Goal: Task Accomplishment & Management: Complete application form

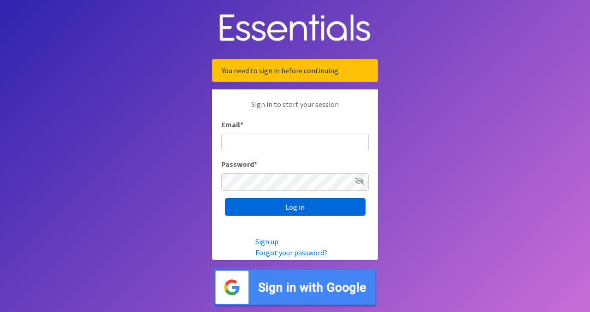
type input "[EMAIL_ADDRESS][DOMAIN_NAME]"
click at [306, 204] on input "Log in" at bounding box center [295, 207] width 141 height 18
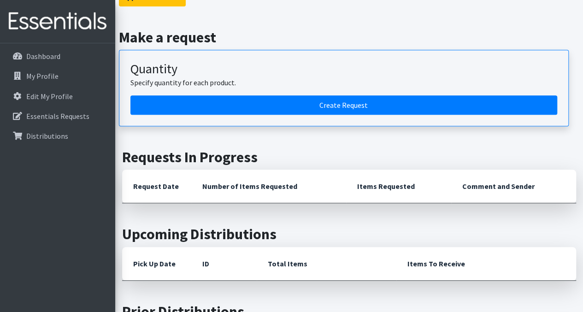
scroll to position [200, 0]
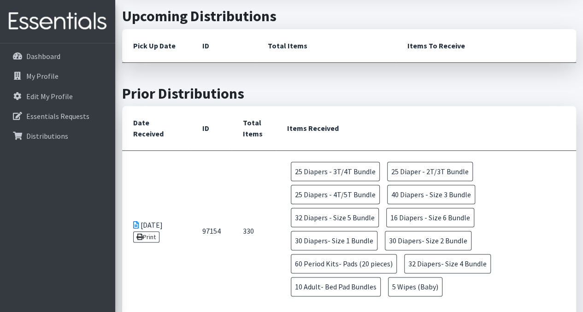
scroll to position [451, 0]
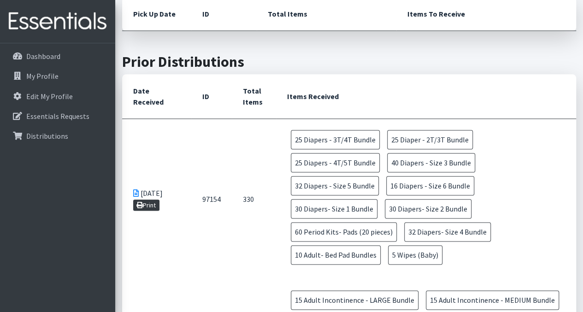
click at [149, 200] on link "Print" at bounding box center [146, 205] width 26 height 11
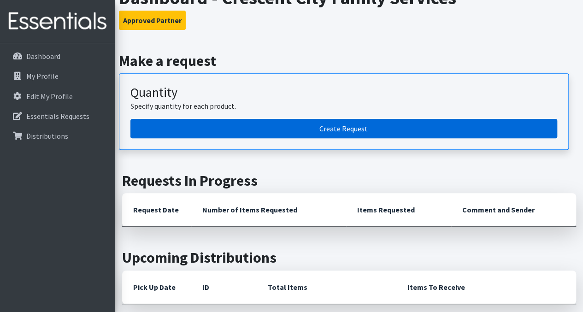
scroll to position [131, 0]
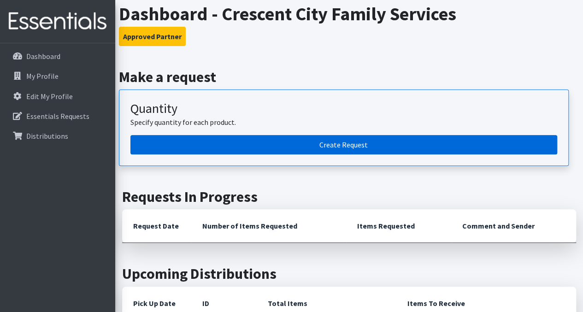
click at [266, 144] on link "Create Request" at bounding box center [343, 144] width 427 height 19
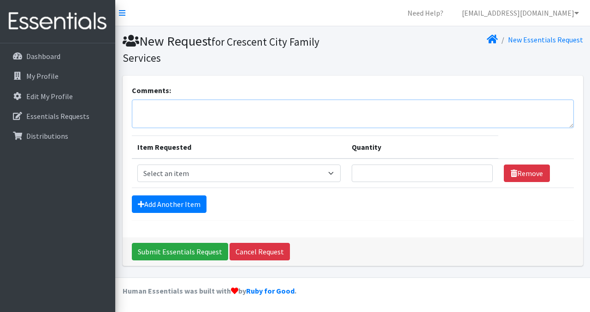
click at [170, 104] on textarea "Comments:" at bounding box center [353, 114] width 442 height 29
type textarea "O"
click at [170, 104] on textarea "O" at bounding box center [353, 114] width 442 height 29
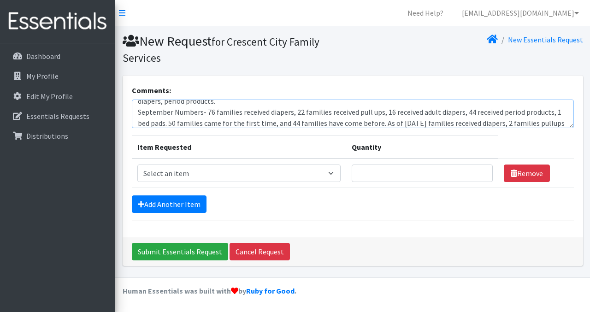
scroll to position [29, 0]
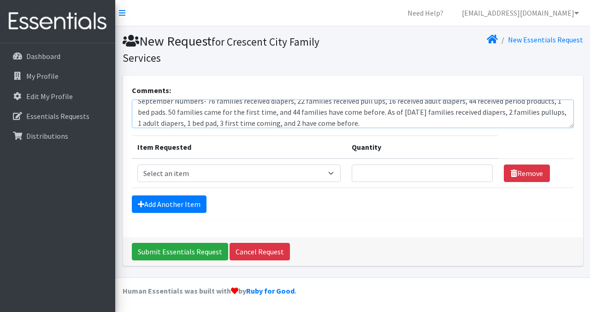
type textarea "For our September Distribution we received a generous donation of items from Re…"
click at [196, 174] on select "Select an item Adult Incontinence - LARGE Bundle Adult Incontinence - MEDIUM Bu…" at bounding box center [239, 174] width 204 height 18
select select "14885"
click at [137, 165] on select "Select an item Adult Incontinence - LARGE Bundle Adult Incontinence - MEDIUM Bu…" at bounding box center [239, 174] width 204 height 18
click at [364, 173] on input "Quantity" at bounding box center [422, 174] width 141 height 18
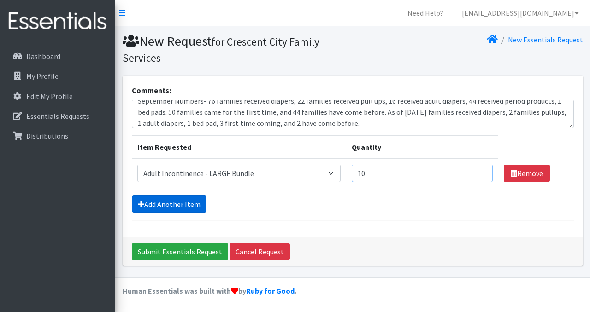
type input "10"
click at [163, 202] on link "Add Another Item" at bounding box center [169, 204] width 75 height 18
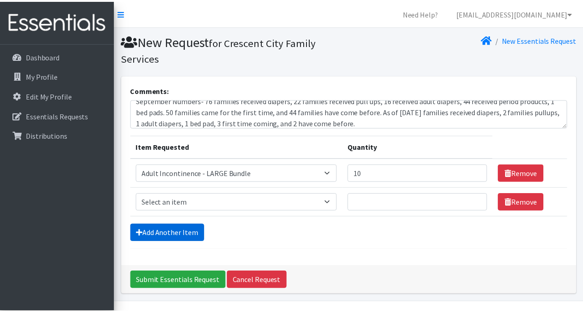
scroll to position [23, 0]
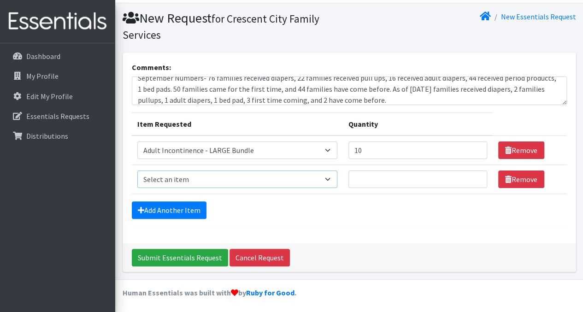
click at [196, 177] on select "Select an item Adult Incontinence - LARGE Bundle Adult Incontinence - MEDIUM Bu…" at bounding box center [237, 180] width 200 height 18
select select "14884"
click at [137, 171] on select "Select an item Adult Incontinence - LARGE Bundle Adult Incontinence - MEDIUM Bu…" at bounding box center [237, 180] width 200 height 18
click at [370, 178] on input "Quantity" at bounding box center [417, 180] width 139 height 18
type input "20"
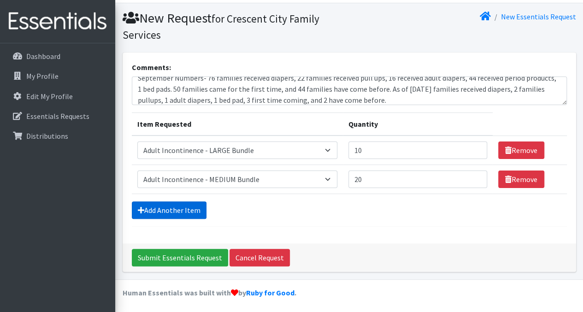
click at [196, 206] on link "Add Another Item" at bounding box center [169, 210] width 75 height 18
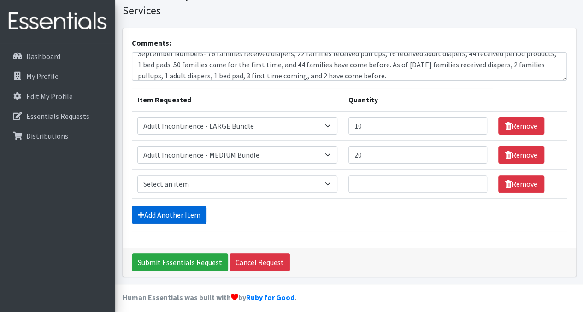
scroll to position [52, 0]
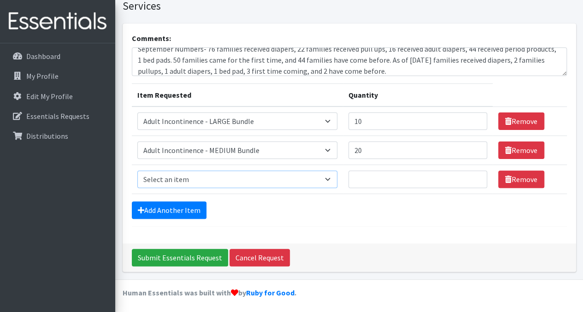
click at [217, 181] on select "Select an item Adult Incontinence - LARGE Bundle Adult Incontinence - MEDIUM Bu…" at bounding box center [237, 180] width 200 height 18
select select "14886"
click at [137, 171] on select "Select an item Adult Incontinence - LARGE Bundle Adult Incontinence - MEDIUM Bu…" at bounding box center [237, 180] width 200 height 18
click at [366, 180] on input "Quantity" at bounding box center [417, 180] width 139 height 18
type input "10"
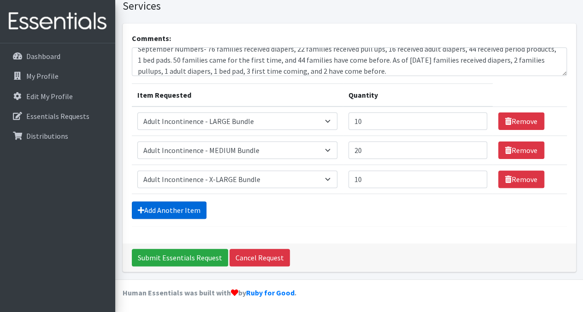
click at [159, 211] on link "Add Another Item" at bounding box center [169, 210] width 75 height 18
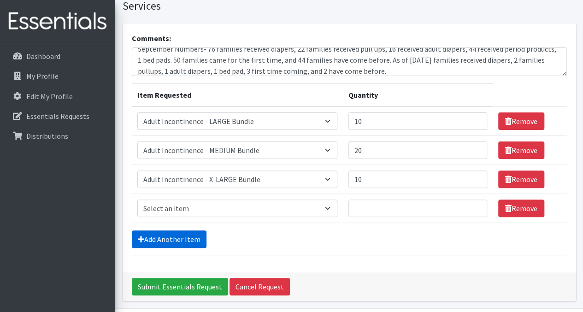
scroll to position [81, 0]
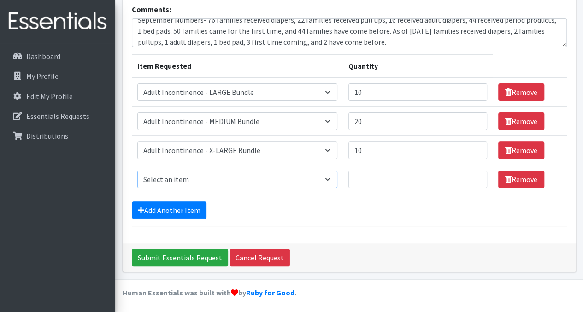
click at [194, 175] on select "Select an item Adult Incontinence - LARGE Bundle Adult Incontinence - MEDIUM Bu…" at bounding box center [237, 180] width 200 height 18
select select "14888"
click at [137, 171] on select "Select an item Adult Incontinence - LARGE Bundle Adult Incontinence - MEDIUM Bu…" at bounding box center [237, 180] width 200 height 18
click at [361, 181] on input "Quantity" at bounding box center [417, 180] width 139 height 18
type input "15"
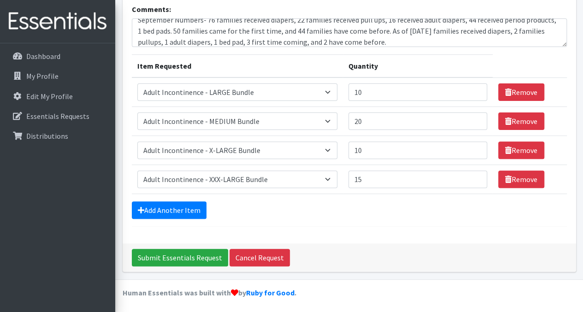
drag, startPoint x: 361, startPoint y: 181, endPoint x: 361, endPoint y: 209, distance: 27.7
click at [361, 209] on div "Add Another Item" at bounding box center [349, 210] width 435 height 18
click at [189, 206] on link "Add Another Item" at bounding box center [169, 210] width 75 height 18
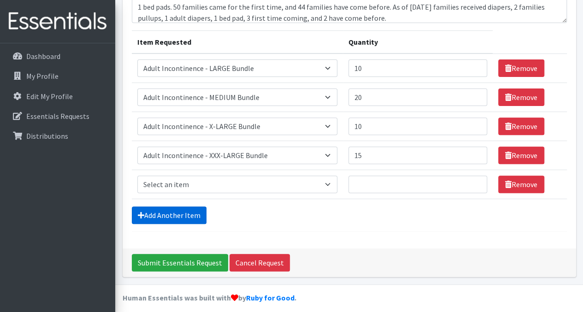
scroll to position [110, 0]
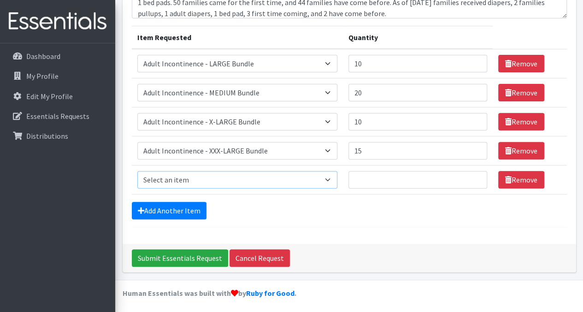
click at [215, 172] on select "Select an item Adult Incontinence - LARGE Bundle Adult Incontinence - MEDIUM Bu…" at bounding box center [237, 180] width 200 height 18
select select "14891"
click at [137, 171] on select "Select an item Adult Incontinence - LARGE Bundle Adult Incontinence - MEDIUM Bu…" at bounding box center [237, 180] width 200 height 18
click at [365, 177] on input "Quantity" at bounding box center [417, 180] width 139 height 18
type input "15"
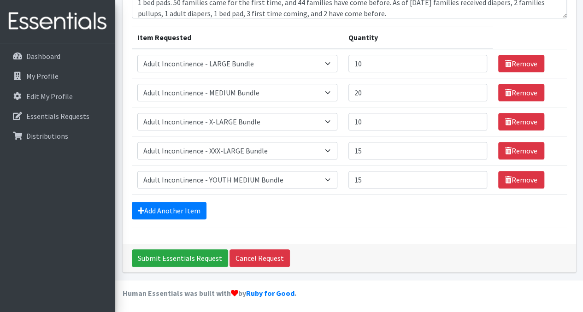
click at [324, 224] on form "Comments: For our September Distribution we received a generous donation of ite…" at bounding box center [349, 101] width 435 height 252
click at [184, 204] on link "Add Another Item" at bounding box center [169, 211] width 75 height 18
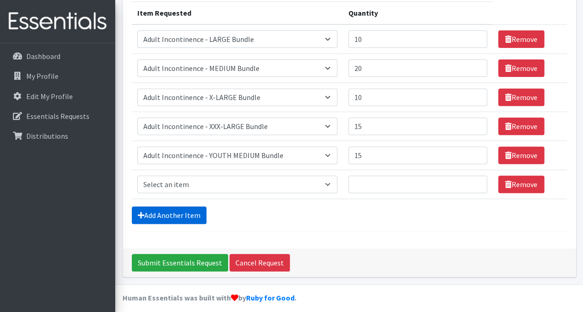
scroll to position [139, 0]
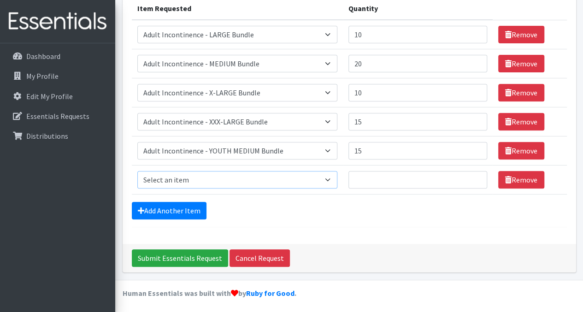
click at [198, 178] on select "Select an item Adult Incontinence - LARGE Bundle Adult Incontinence - MEDIUM Bu…" at bounding box center [237, 180] width 200 height 18
select select "14879"
click at [137, 171] on select "Select an item Adult Incontinence - LARGE Bundle Adult Incontinence - MEDIUM Bu…" at bounding box center [237, 180] width 200 height 18
click at [373, 181] on input "Quantity" at bounding box center [417, 180] width 139 height 18
type input "30"
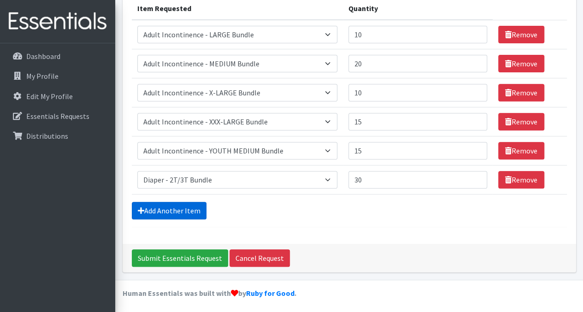
click at [153, 210] on link "Add Another Item" at bounding box center [169, 211] width 75 height 18
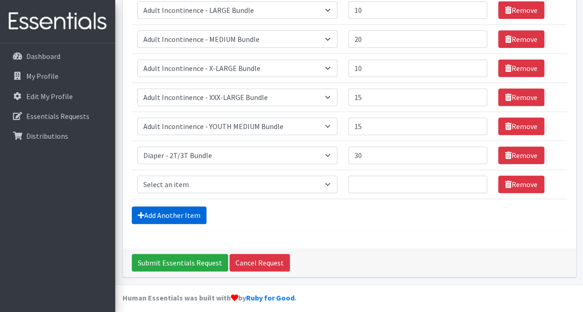
scroll to position [168, 0]
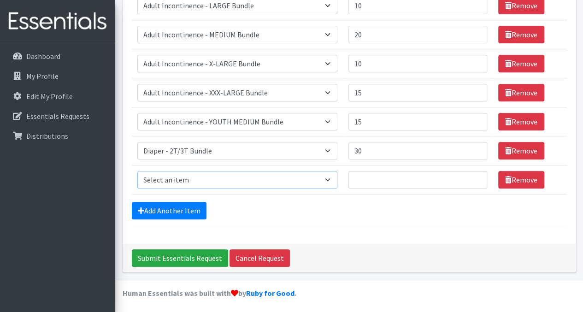
click at [195, 175] on select "Select an item Adult Incontinence - LARGE Bundle Adult Incontinence - MEDIUM Bu…" at bounding box center [237, 180] width 200 height 18
select select "14880"
click at [137, 171] on select "Select an item Adult Incontinence - LARGE Bundle Adult Incontinence - MEDIUM Bu…" at bounding box center [237, 180] width 200 height 18
click at [393, 178] on input "Quantity" at bounding box center [417, 180] width 139 height 18
type input "30"
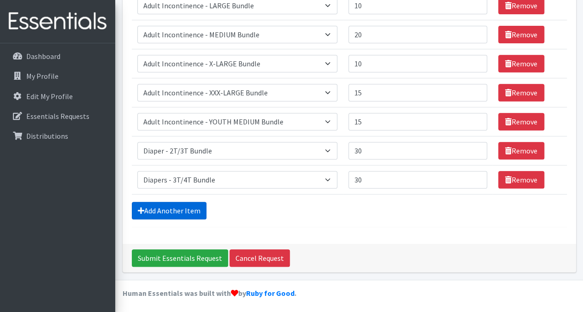
click at [156, 212] on link "Add Another Item" at bounding box center [169, 211] width 75 height 18
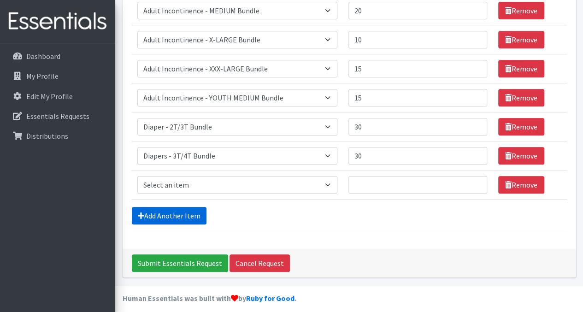
scroll to position [196, 0]
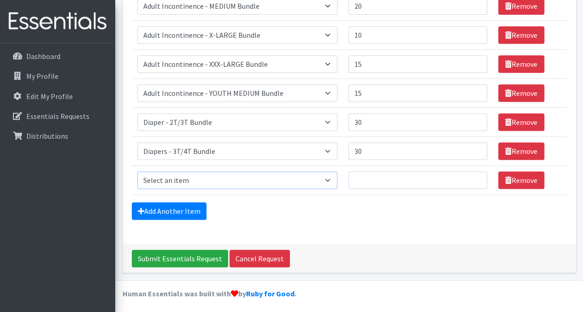
click at [184, 175] on select "Select an item Adult Incontinence - LARGE Bundle Adult Incontinence - MEDIUM Bu…" at bounding box center [237, 180] width 200 height 18
select select "14881"
click at [137, 171] on select "Select an item Adult Incontinence - LARGE Bundle Adult Incontinence - MEDIUM Bu…" at bounding box center [237, 180] width 200 height 18
click at [375, 179] on input "Quantity" at bounding box center [417, 180] width 139 height 18
type input "30"
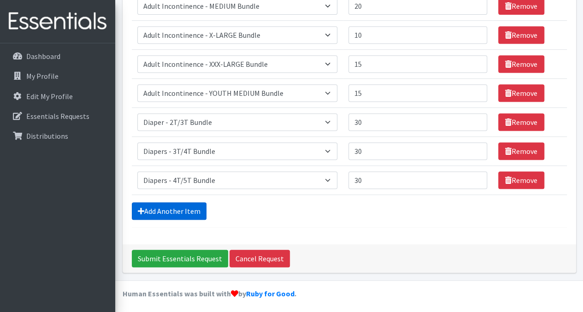
click at [182, 211] on link "Add Another Item" at bounding box center [169, 211] width 75 height 18
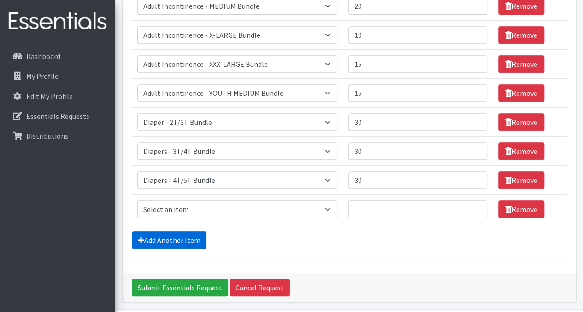
scroll to position [225, 0]
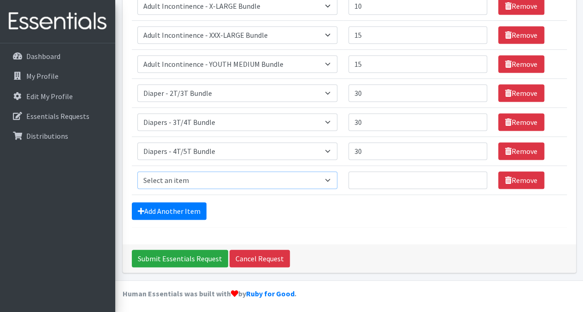
click at [182, 179] on select "Select an item Adult Incontinence - LARGE Bundle Adult Incontinence - MEDIUM Bu…" at bounding box center [237, 180] width 200 height 18
select select "14874"
click at [137, 171] on select "Select an item Adult Incontinence - LARGE Bundle Adult Incontinence - MEDIUM Bu…" at bounding box center [237, 180] width 200 height 18
click at [373, 178] on input "Quantity" at bounding box center [417, 180] width 139 height 18
type input "50"
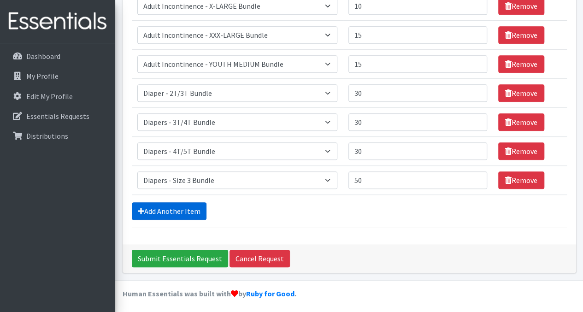
click at [177, 208] on link "Add Another Item" at bounding box center [169, 211] width 75 height 18
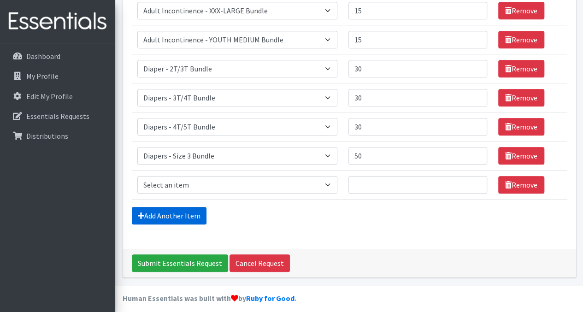
scroll to position [254, 0]
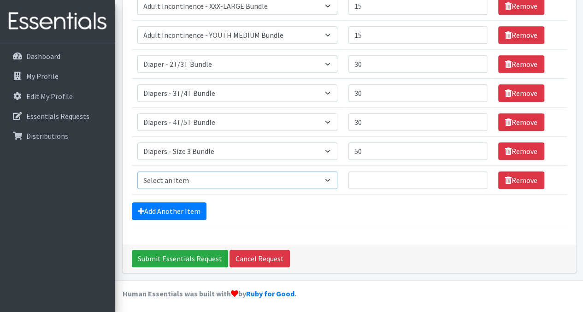
click at [185, 177] on select "Select an item Adult Incontinence - LARGE Bundle Adult Incontinence - MEDIUM Bu…" at bounding box center [237, 180] width 200 height 18
select select "14877"
click at [137, 171] on select "Select an item Adult Incontinence - LARGE Bundle Adult Incontinence - MEDIUM Bu…" at bounding box center [237, 180] width 200 height 18
click at [383, 174] on input "Quantity" at bounding box center [417, 180] width 139 height 18
type input "50"
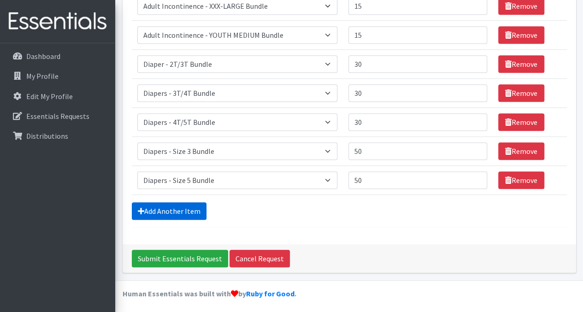
click at [178, 207] on link "Add Another Item" at bounding box center [169, 211] width 75 height 18
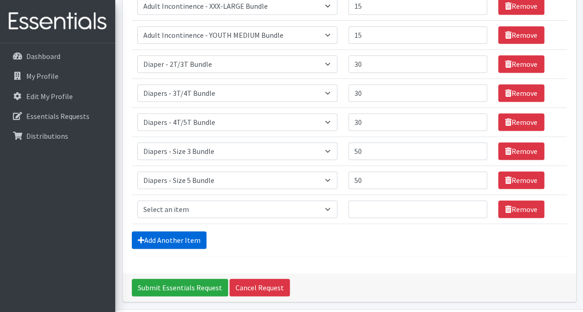
scroll to position [283, 0]
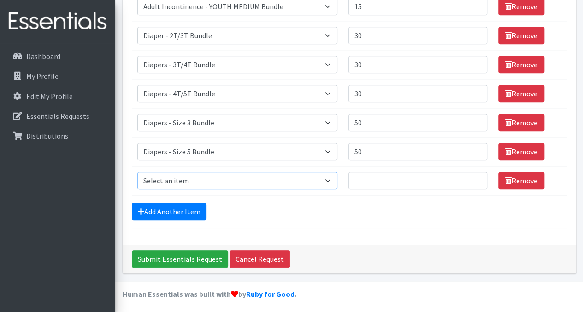
click at [194, 177] on select "Select an item Adult Incontinence - LARGE Bundle Adult Incontinence - MEDIUM Bu…" at bounding box center [237, 181] width 200 height 18
select select "14878"
click at [137, 172] on select "Select an item Adult Incontinence - LARGE Bundle Adult Incontinence - MEDIUM Bu…" at bounding box center [237, 181] width 200 height 18
click at [365, 176] on input "Quantity" at bounding box center [417, 181] width 139 height 18
type input "50"
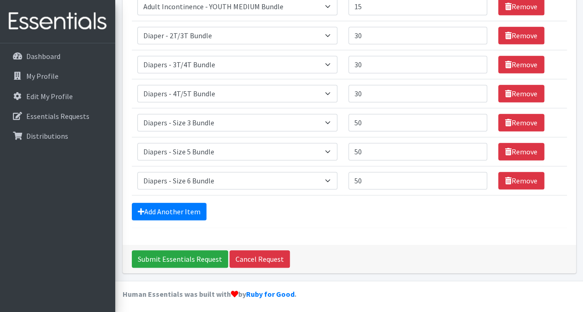
click at [303, 239] on div "Comments: For our September Distribution we received a generous donation of ite…" at bounding box center [349, 19] width 453 height 452
click at [182, 206] on link "Add Another Item" at bounding box center [169, 212] width 75 height 18
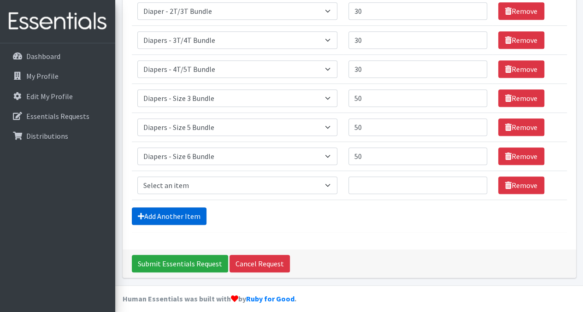
scroll to position [312, 0]
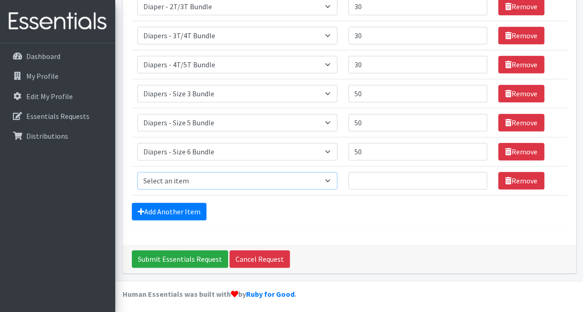
click at [188, 178] on select "Select an item Adult Incontinence - LARGE Bundle Adult Incontinence - MEDIUM Bu…" at bounding box center [237, 181] width 200 height 18
select select "14872"
click at [137, 172] on select "Select an item Adult Incontinence - LARGE Bundle Adult Incontinence - MEDIUM Bu…" at bounding box center [237, 181] width 200 height 18
click at [375, 180] on input "Quantity" at bounding box center [417, 181] width 139 height 18
type input "20"
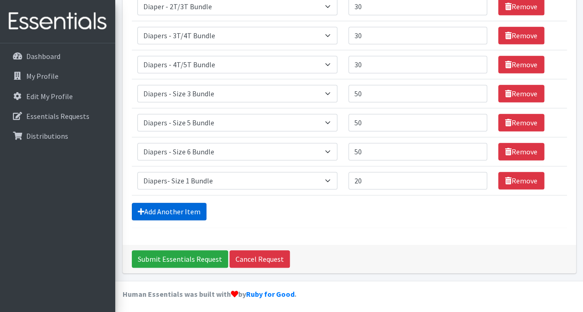
click at [166, 211] on link "Add Another Item" at bounding box center [169, 212] width 75 height 18
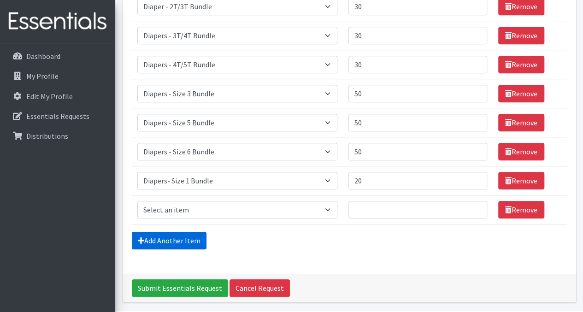
scroll to position [341, 0]
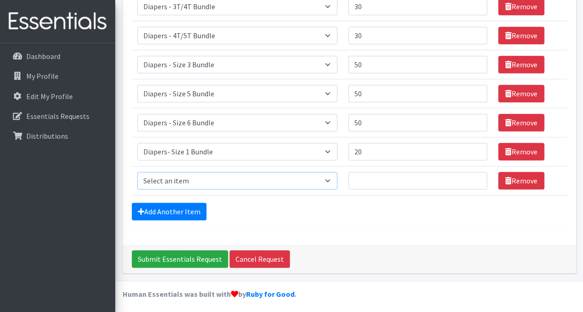
click at [181, 181] on select "Select an item Adult Incontinence - LARGE Bundle Adult Incontinence - MEDIUM Bu…" at bounding box center [237, 181] width 200 height 18
click at [137, 172] on select "Select an item Adult Incontinence - LARGE Bundle Adult Incontinence - MEDIUM Bu…" at bounding box center [237, 181] width 200 height 18
click at [225, 177] on select "Select an item Adult Incontinence - LARGE Bundle Adult Incontinence - MEDIUM Bu…" at bounding box center [237, 181] width 200 height 18
select select "14873"
click at [137, 172] on select "Select an item Adult Incontinence - LARGE Bundle Adult Incontinence - MEDIUM Bu…" at bounding box center [237, 181] width 200 height 18
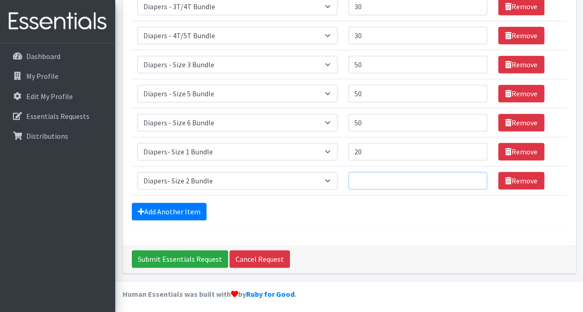
click at [369, 182] on input "Quantity" at bounding box center [417, 181] width 139 height 18
type input "20"
click at [169, 212] on link "Add Another Item" at bounding box center [169, 212] width 75 height 18
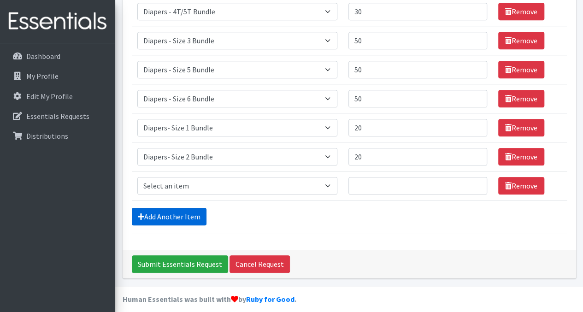
scroll to position [370, 0]
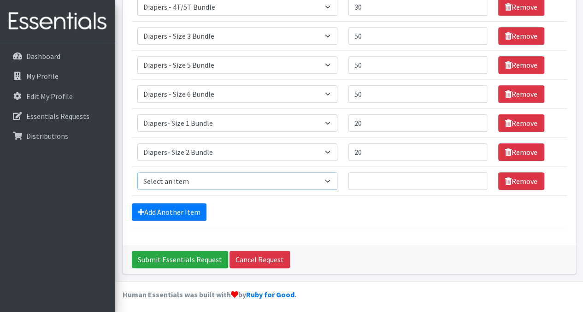
click at [191, 174] on select "Select an item Adult Incontinence - LARGE Bundle Adult Incontinence - MEDIUM Bu…" at bounding box center [237, 181] width 200 height 18
select select "14876"
click at [137, 172] on select "Select an item Adult Incontinence - LARGE Bundle Adult Incontinence - MEDIUM Bu…" at bounding box center [237, 181] width 200 height 18
click at [362, 177] on input "Quantity" at bounding box center [417, 181] width 139 height 18
type input "50"
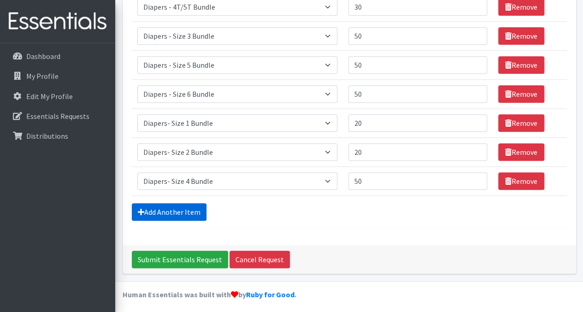
click at [178, 211] on link "Add Another Item" at bounding box center [169, 212] width 75 height 18
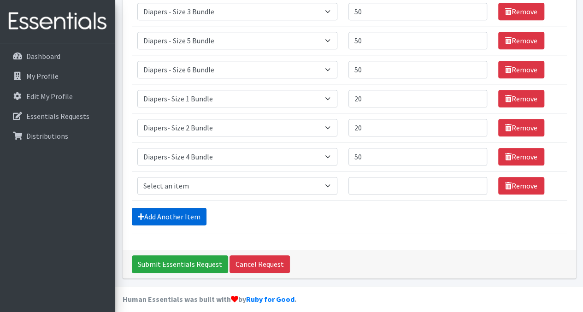
scroll to position [399, 0]
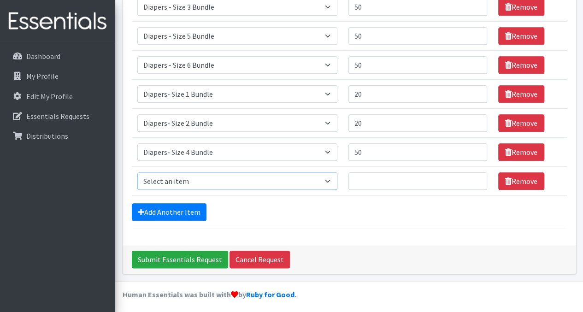
click at [200, 178] on select "Select an item Adult Incontinence - LARGE Bundle Adult Incontinence - MEDIUM Bu…" at bounding box center [237, 181] width 200 height 18
click at [137, 172] on select "Select an item Adult Incontinence - LARGE Bundle Adult Incontinence - MEDIUM Bu…" at bounding box center [237, 181] width 200 height 18
click at [376, 182] on input "Quantity" at bounding box center [417, 181] width 139 height 18
click at [296, 178] on select "Select an item Adult Incontinence - LARGE Bundle Adult Incontinence - MEDIUM Bu…" at bounding box center [237, 181] width 200 height 18
select select "14889"
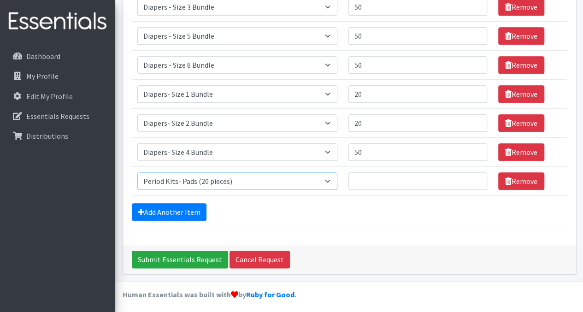
click at [137, 172] on select "Select an item Adult Incontinence - LARGE Bundle Adult Incontinence - MEDIUM Bu…" at bounding box center [237, 181] width 200 height 18
click at [391, 176] on input "Quantity" at bounding box center [417, 181] width 139 height 18
type input "80"
click at [383, 203] on div "Add Another Item" at bounding box center [349, 212] width 435 height 18
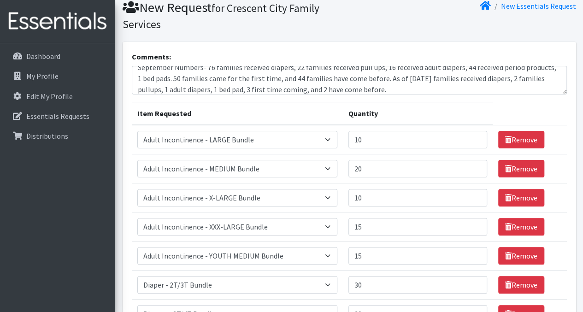
scroll to position [0, 0]
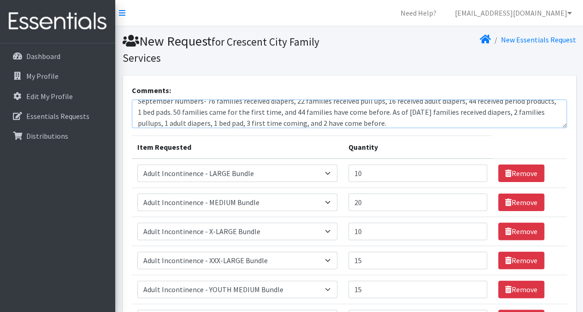
click at [391, 121] on textarea "For our September Distribution we received a generous donation of items from Re…" at bounding box center [349, 114] width 435 height 29
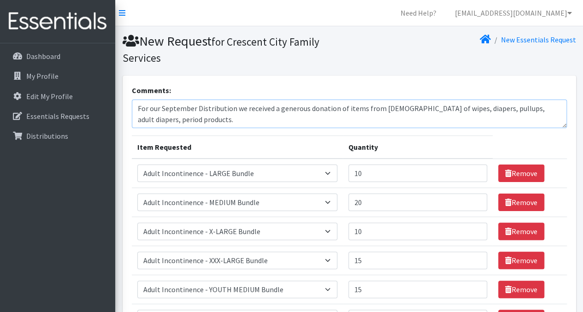
scroll to position [2, 0]
click at [254, 120] on textarea "For our September Distribution we received a generous donation of items from Re…" at bounding box center [349, 114] width 435 height 29
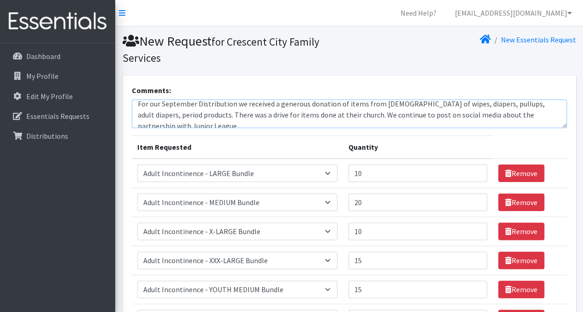
scroll to position [6, 0]
click at [425, 113] on textarea "For our September Distribution we received a generous donation of items from Re…" at bounding box center [349, 114] width 435 height 29
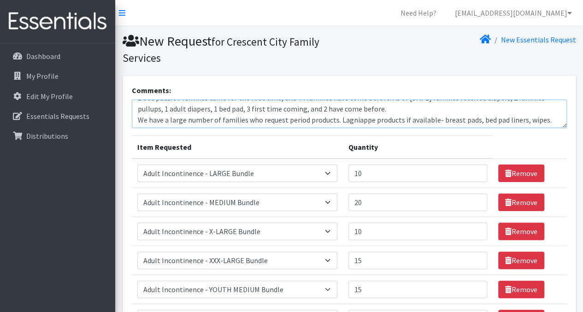
scroll to position [55, 0]
click at [522, 120] on textarea "For our September Distribution we received a generous donation of items from Re…" at bounding box center [349, 114] width 435 height 29
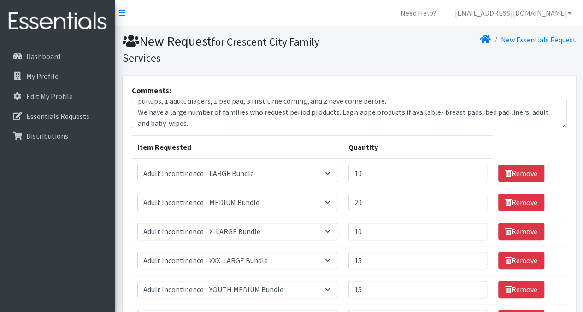
click at [434, 141] on th "Quantity" at bounding box center [418, 147] width 150 height 23
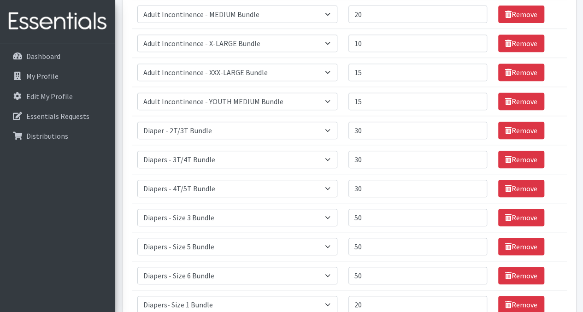
scroll to position [188, 0]
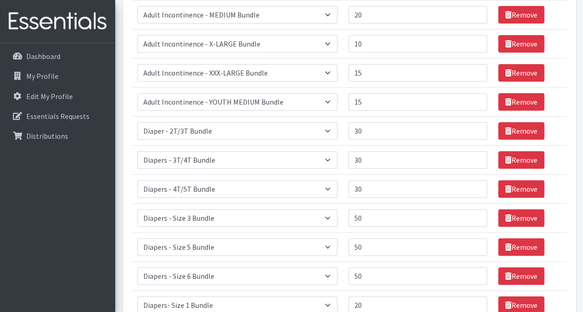
type textarea "For our September Distribution we received a generous donation of items from Re…"
click at [370, 100] on input "15" at bounding box center [417, 102] width 139 height 18
type input "1"
type input "20"
click at [566, 77] on div "Comments: For our September Distribution we received a generous donation of ite…" at bounding box center [349, 172] width 453 height 568
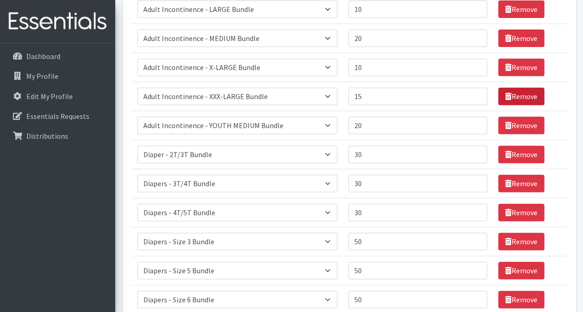
scroll to position [164, 0]
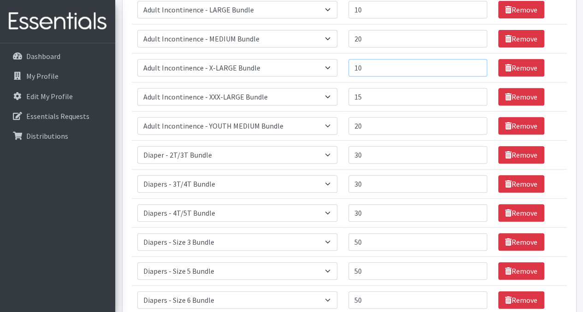
click at [394, 69] on input "10" at bounding box center [417, 68] width 139 height 18
type input "15"
click at [580, 86] on section "Comments: For our September Distribution we received a generous donation of ite…" at bounding box center [349, 214] width 468 height 604
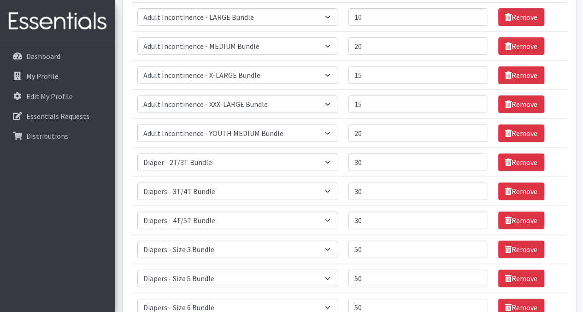
scroll to position [157, 0]
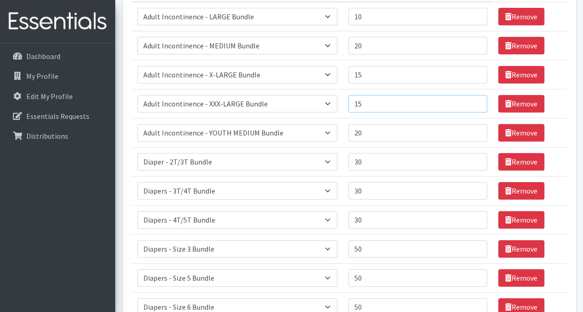
click at [376, 106] on input "15" at bounding box center [417, 104] width 139 height 18
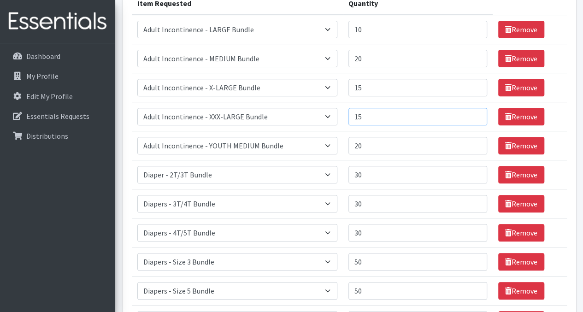
scroll to position [143, 0]
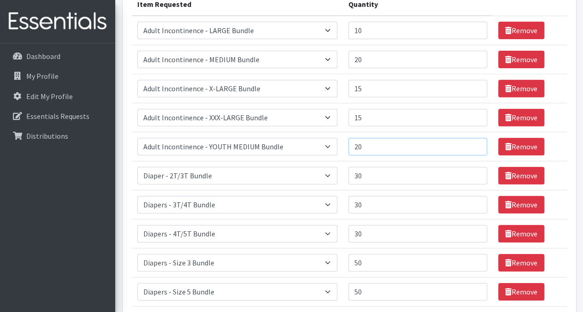
click at [369, 145] on input "20" at bounding box center [417, 147] width 139 height 18
type input "2"
type input "10"
click at [555, 161] on td "Remove" at bounding box center [530, 175] width 74 height 29
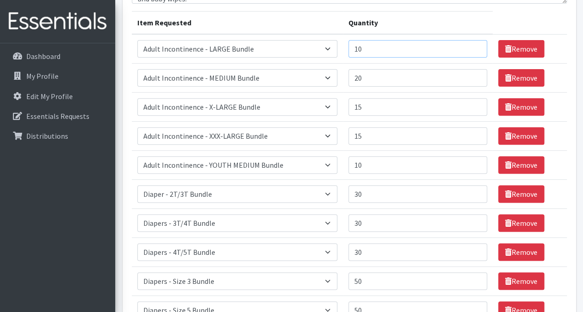
click at [388, 43] on input "10" at bounding box center [417, 49] width 139 height 18
type input "15"
click at [573, 95] on div "Comments: For our September Distribution we received a generous donation of ite…" at bounding box center [349, 235] width 453 height 568
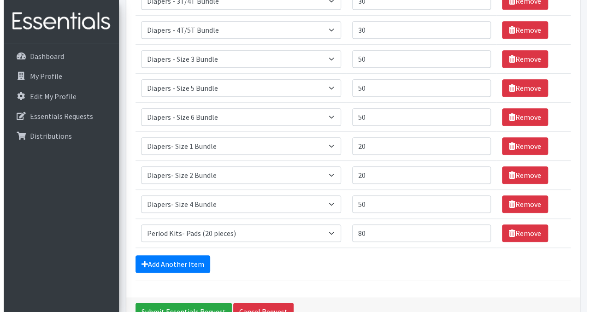
scroll to position [399, 0]
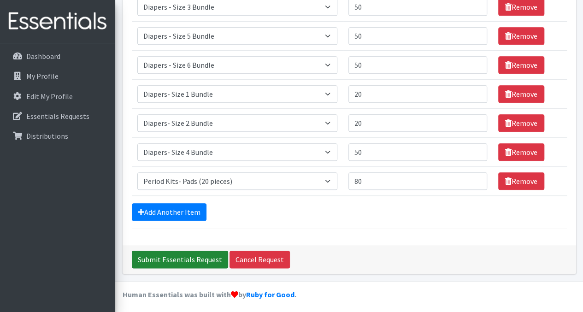
click at [153, 251] on input "Submit Essentials Request" at bounding box center [180, 260] width 96 height 18
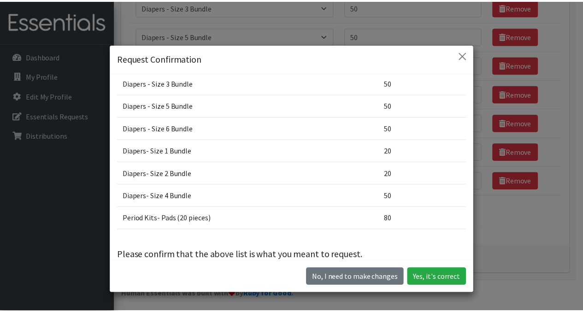
scroll to position [227, 0]
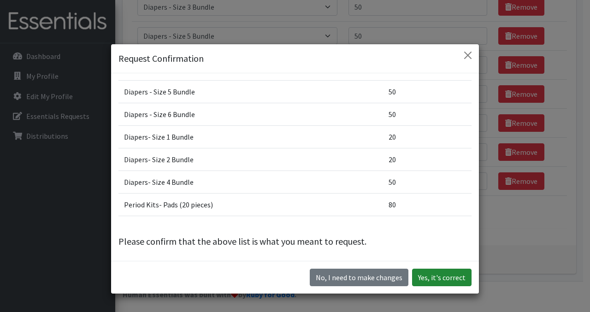
click at [427, 277] on button "Yes, it's correct" at bounding box center [441, 278] width 59 height 18
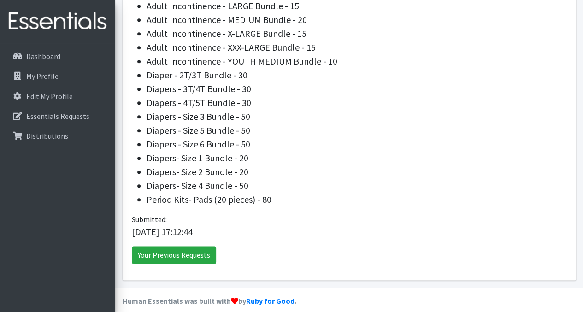
scroll to position [419, 0]
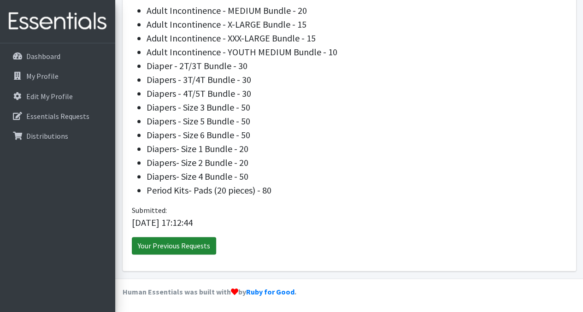
click at [184, 248] on link "Your Previous Requests" at bounding box center [174, 246] width 84 height 18
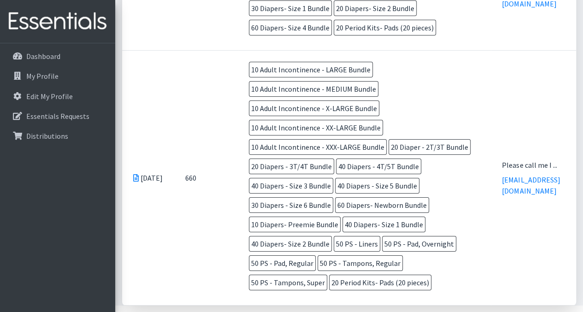
scroll to position [1507, 0]
